Goal: Task Accomplishment & Management: Manage account settings

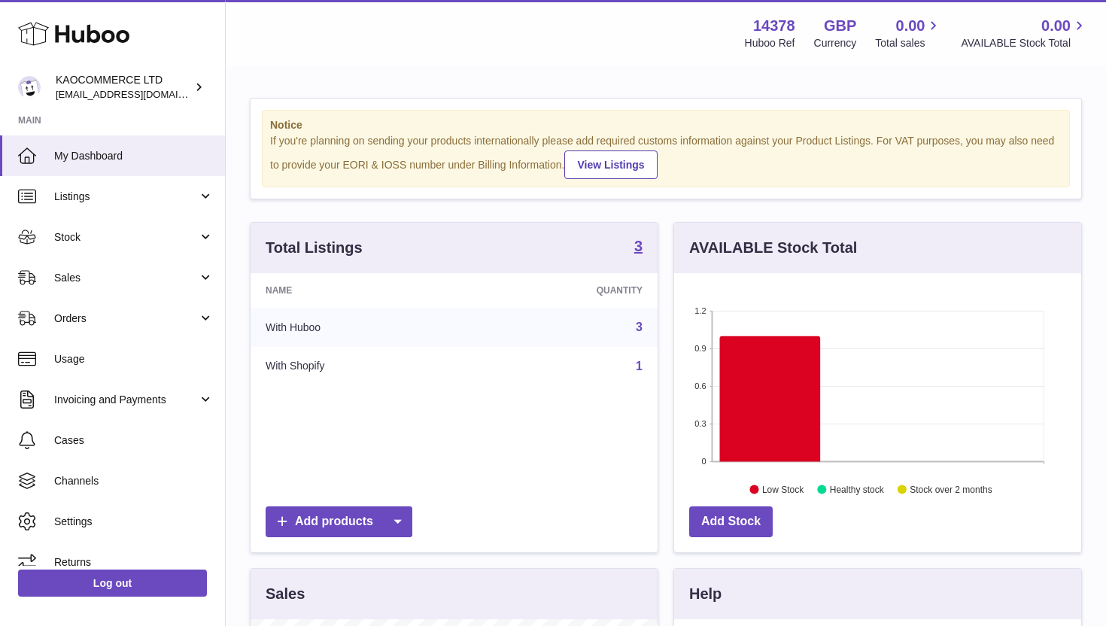
scroll to position [235, 407]
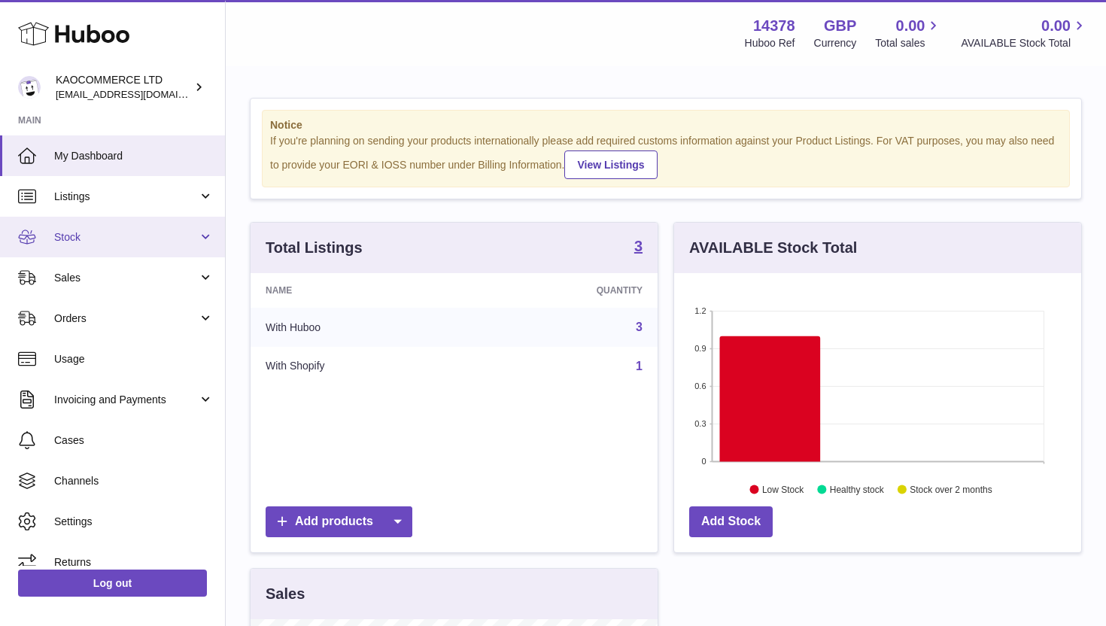
click at [172, 243] on span "Stock" at bounding box center [126, 237] width 144 height 14
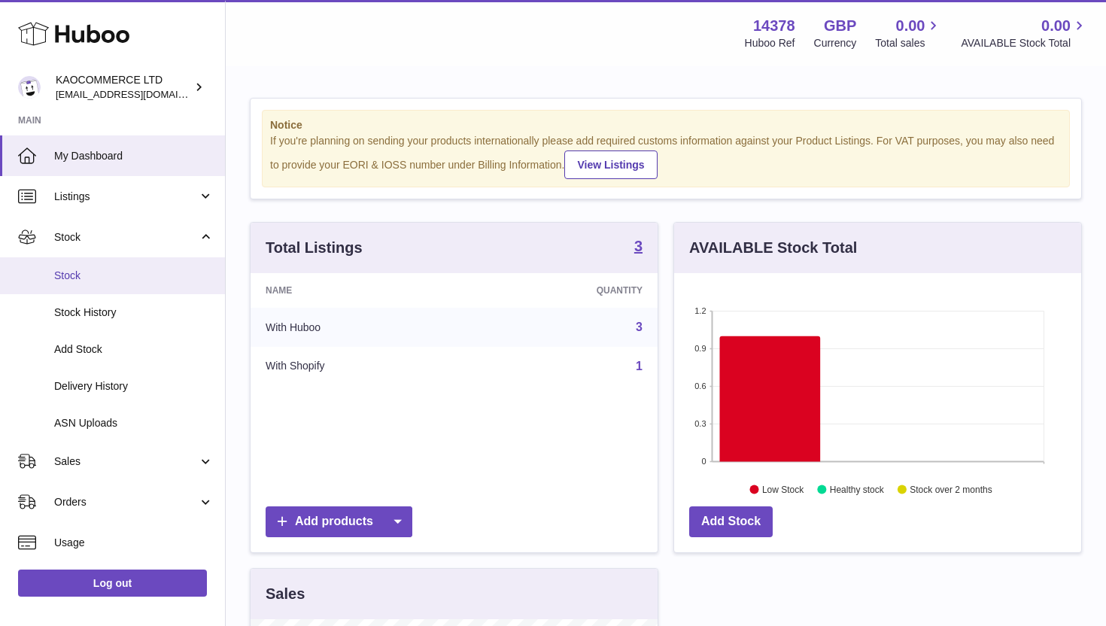
click at [147, 280] on span "Stock" at bounding box center [134, 276] width 160 height 14
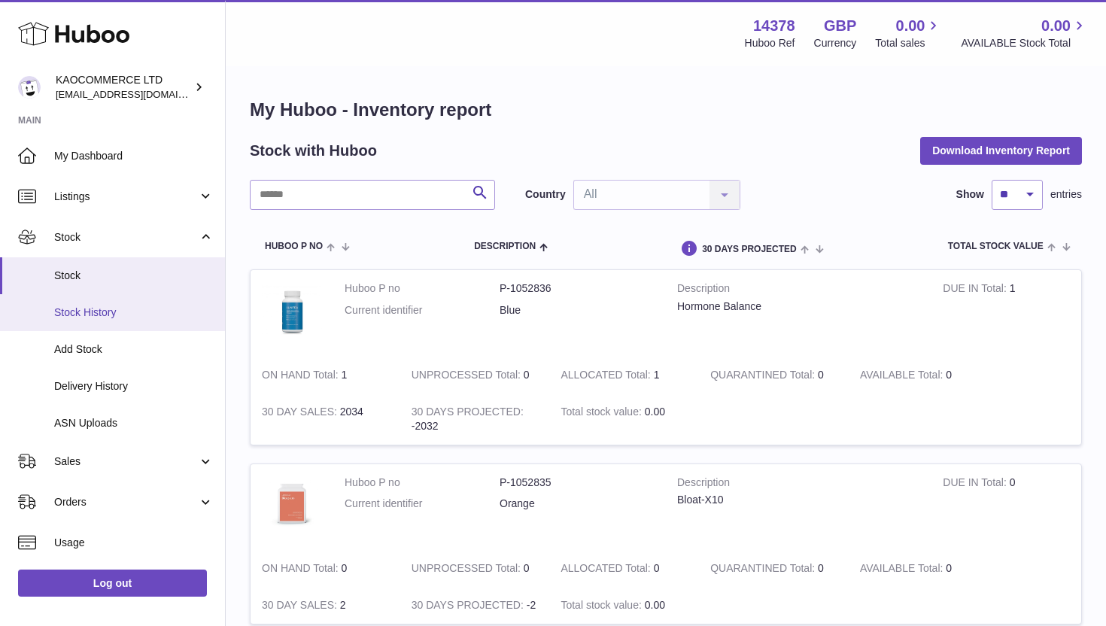
click at [114, 315] on span "Stock History" at bounding box center [134, 313] width 160 height 14
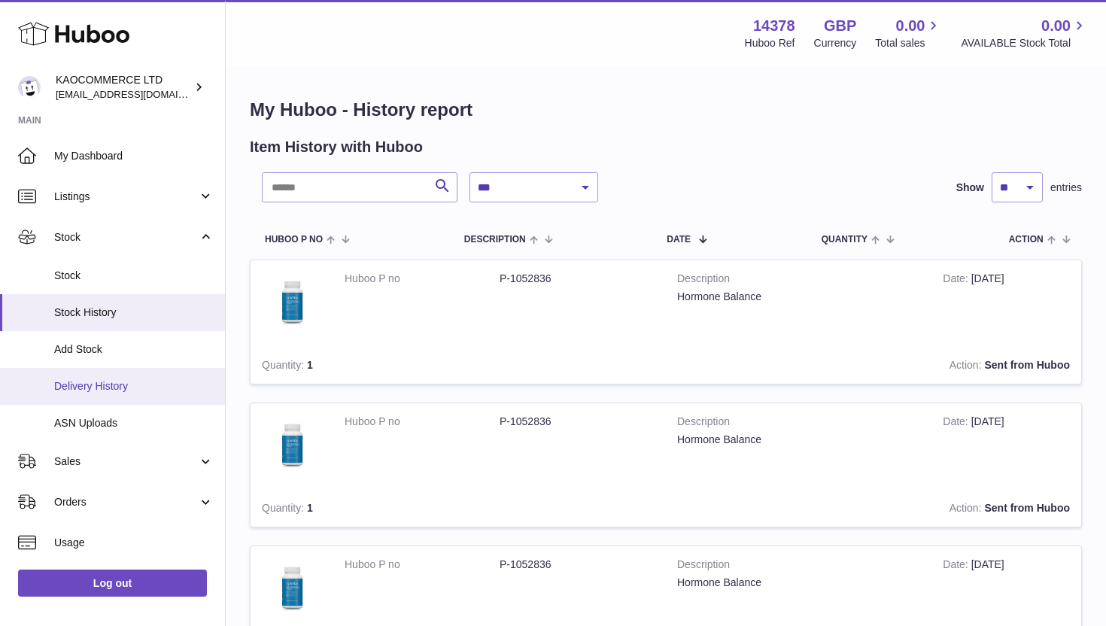
click at [105, 388] on span "Delivery History" at bounding box center [134, 386] width 160 height 14
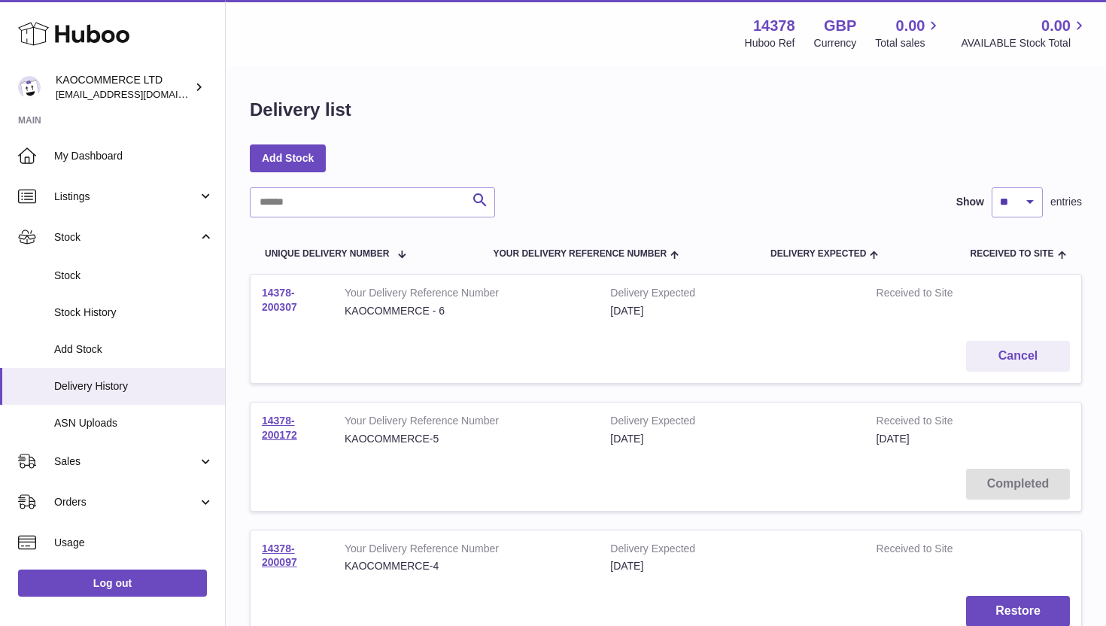
click at [277, 302] on link "14378-200307" at bounding box center [279, 300] width 35 height 26
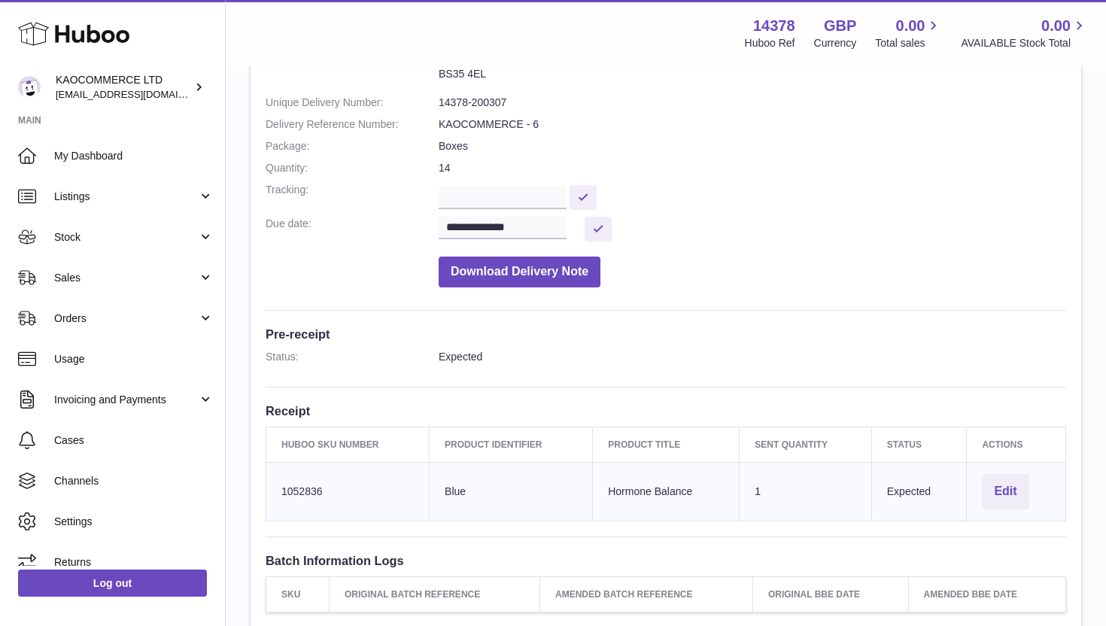
scroll to position [260, 0]
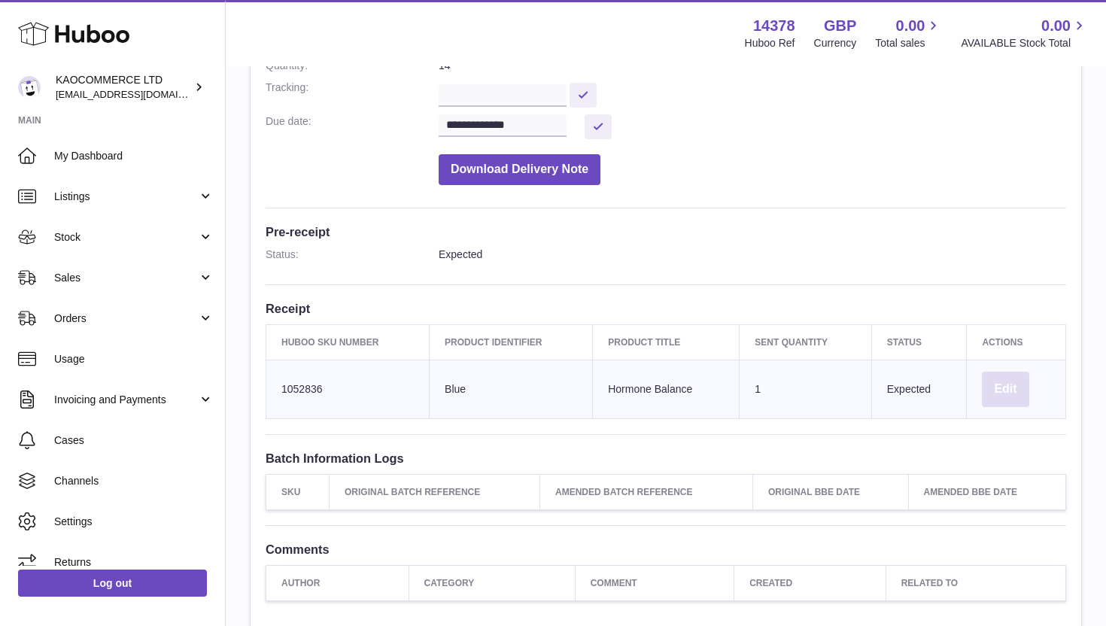
click at [996, 397] on button "Edit" at bounding box center [1005, 389] width 47 height 35
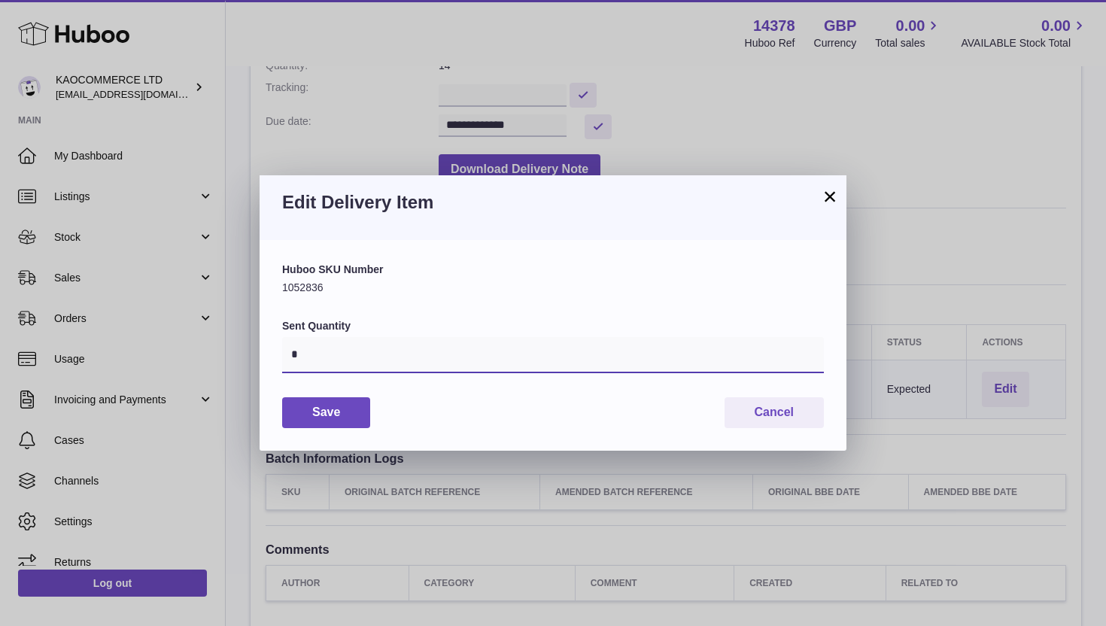
click at [447, 343] on input "*" at bounding box center [553, 355] width 542 height 36
click at [314, 353] on input "*" at bounding box center [553, 355] width 542 height 36
type input "****"
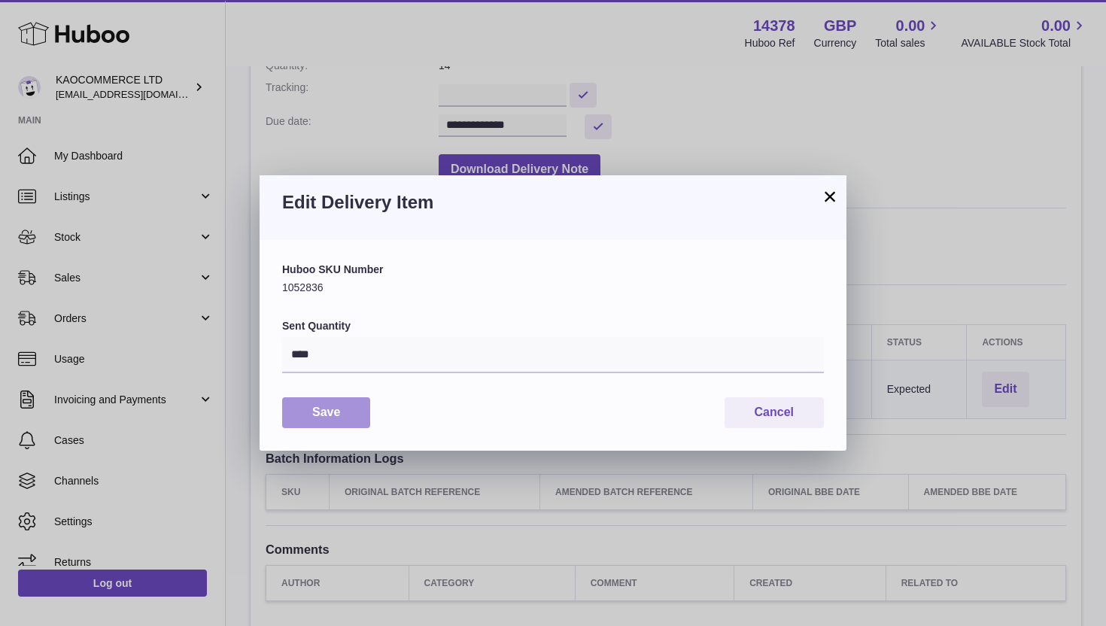
click at [355, 416] on button "Save" at bounding box center [326, 412] width 88 height 31
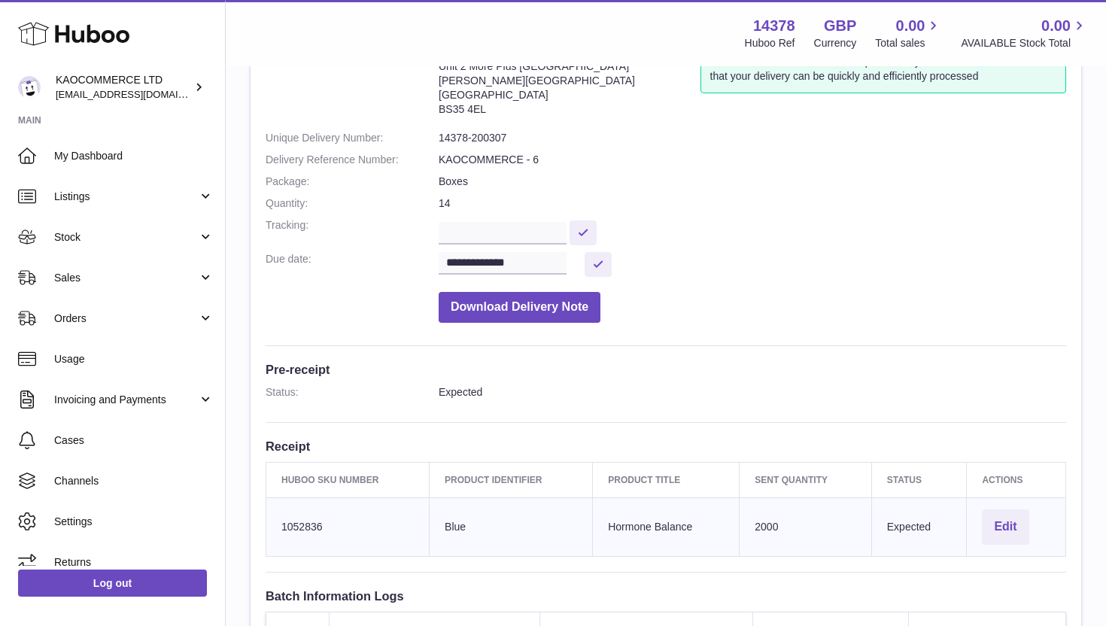
scroll to position [129, 0]
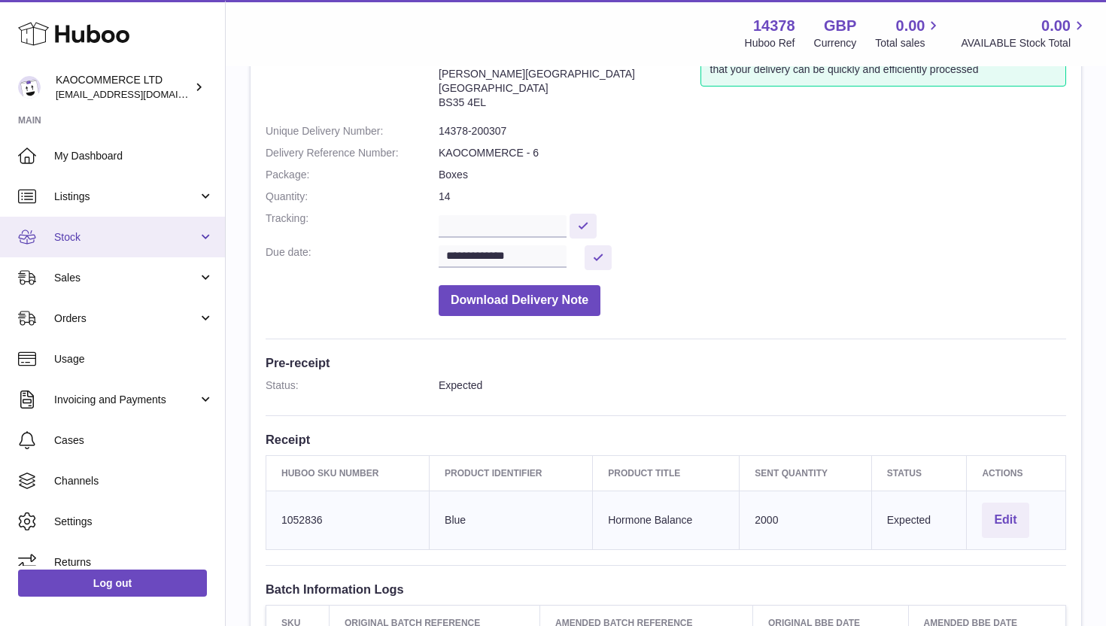
click at [153, 224] on link "Stock" at bounding box center [112, 237] width 225 height 41
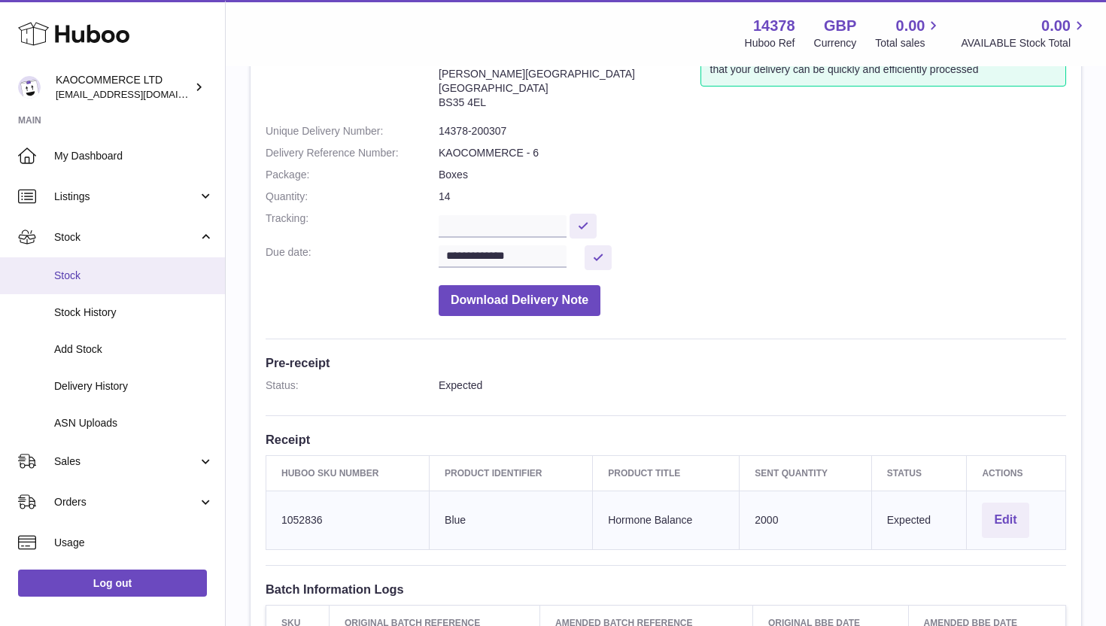
click at [137, 285] on link "Stock" at bounding box center [112, 275] width 225 height 37
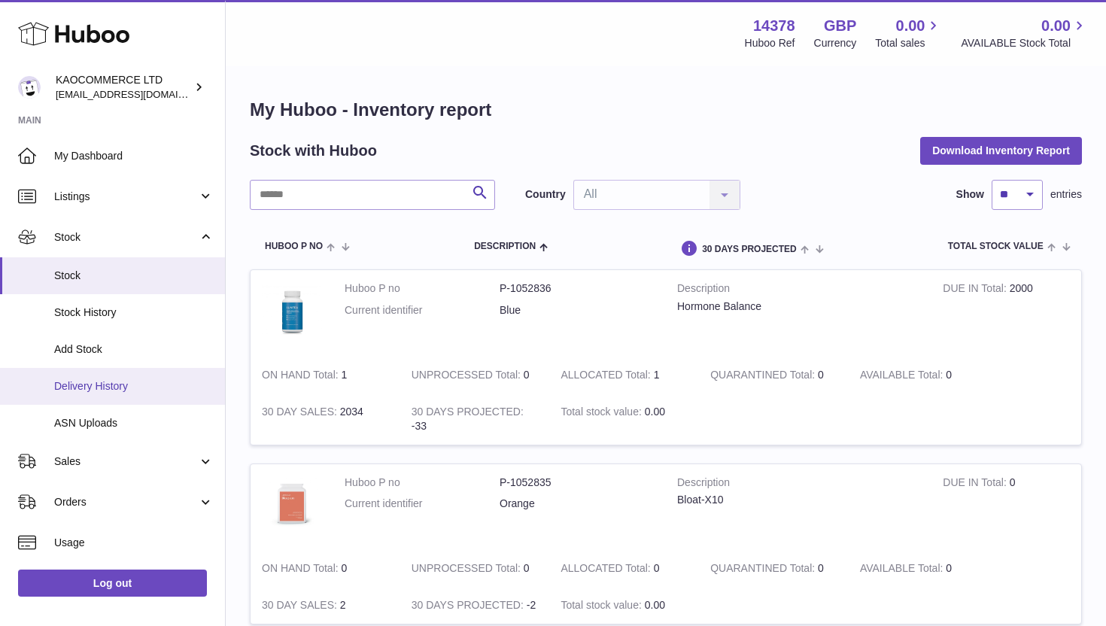
click at [120, 385] on span "Delivery History" at bounding box center [134, 386] width 160 height 14
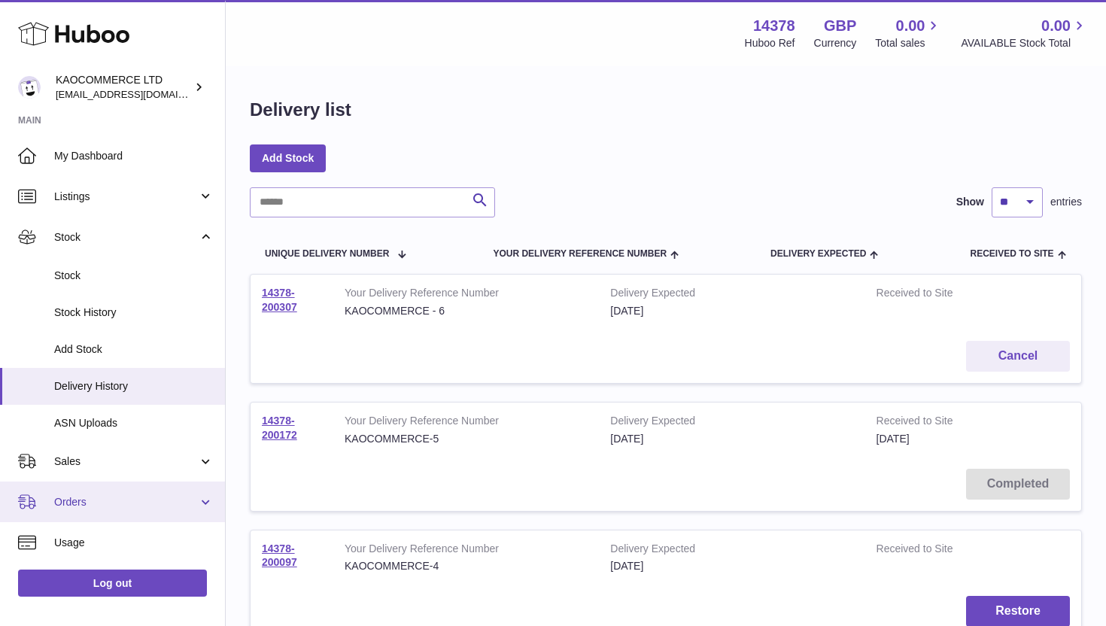
click at [98, 506] on span "Orders" at bounding box center [126, 502] width 144 height 14
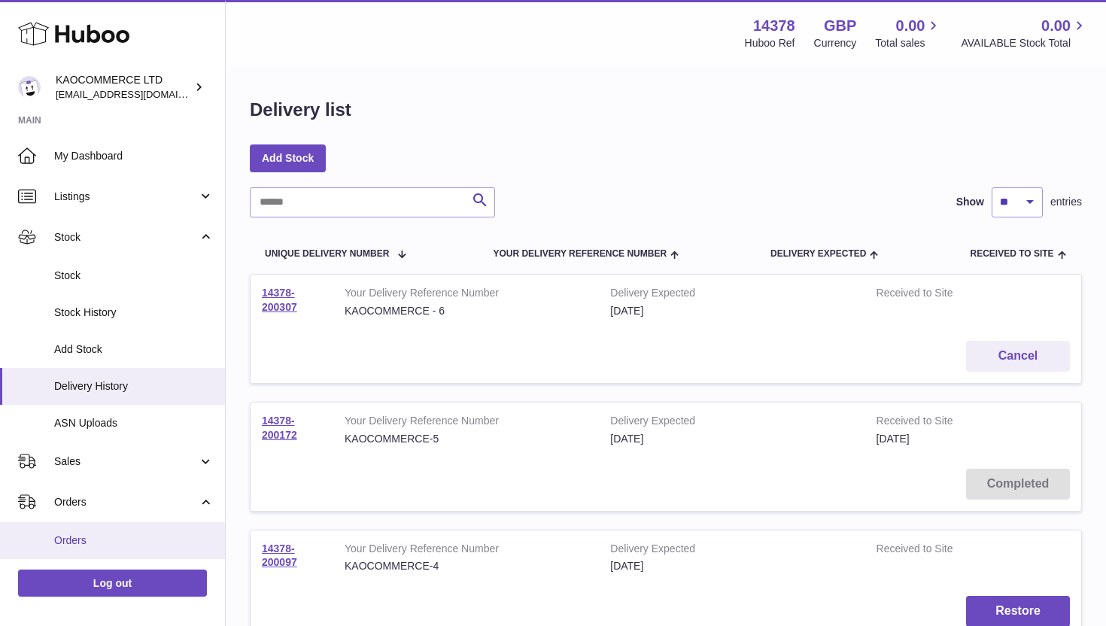
click at [90, 536] on span "Orders" at bounding box center [134, 541] width 160 height 14
